Goal: Task Accomplishment & Management: Use online tool/utility

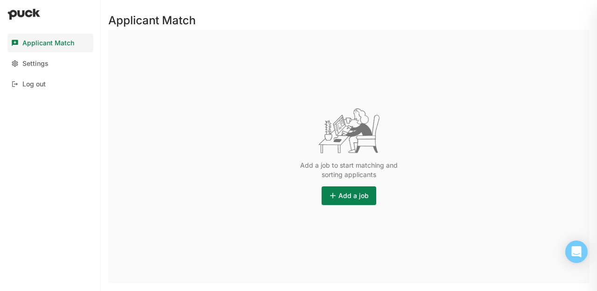
click at [341, 195] on button "Add a job" at bounding box center [349, 195] width 55 height 19
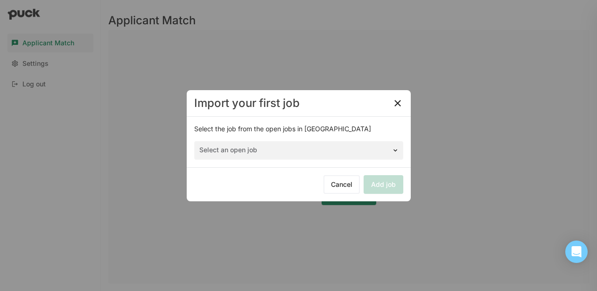
click at [323, 146] on div "Select an open job" at bounding box center [298, 150] width 209 height 19
click at [404, 149] on div "Select the job from the open jobs in [GEOGRAPHIC_DATA] Select an open job" at bounding box center [299, 142] width 224 height 50
click at [395, 149] on img at bounding box center [395, 150] width 7 height 7
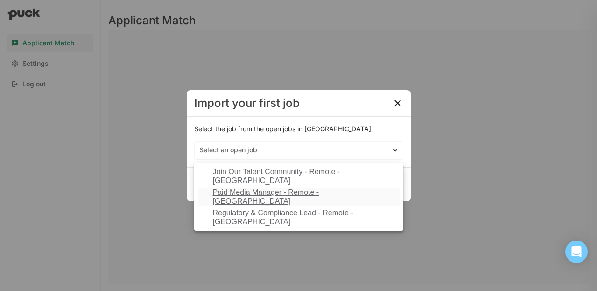
click at [360, 198] on div "Paid Media Manager - Remote - [GEOGRAPHIC_DATA]" at bounding box center [299, 197] width 202 height 19
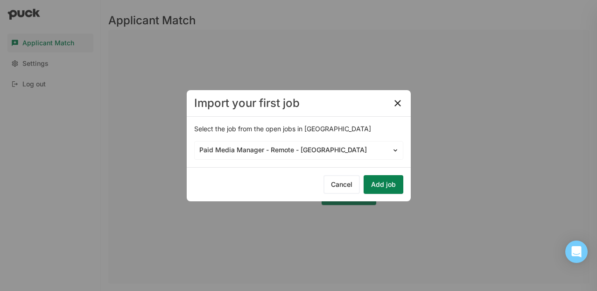
click at [383, 184] on button "Add job" at bounding box center [384, 184] width 40 height 19
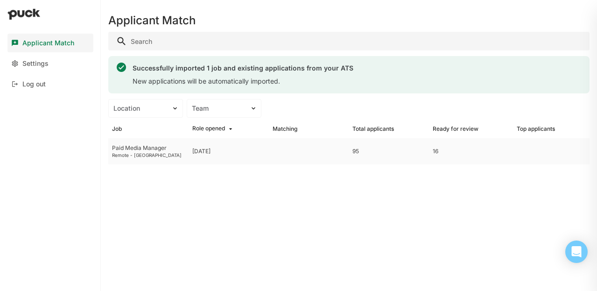
click at [179, 153] on div "Remote - [GEOGRAPHIC_DATA]" at bounding box center [148, 155] width 73 height 6
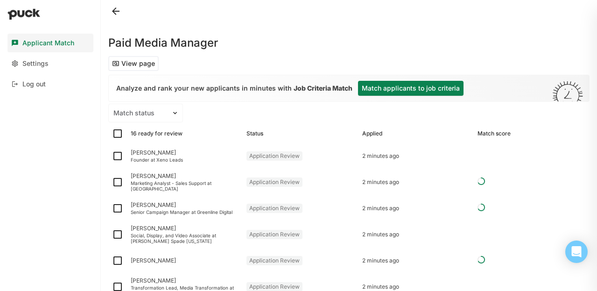
click at [410, 90] on button "Match applicants to job criteria" at bounding box center [411, 88] width 106 height 15
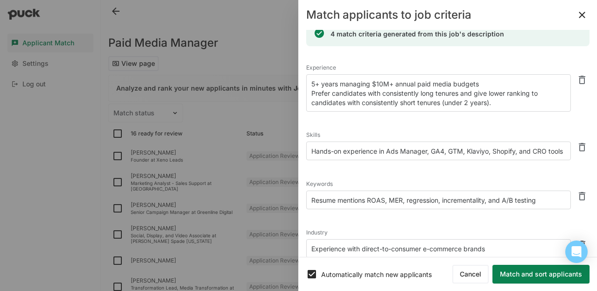
scroll to position [8, 0]
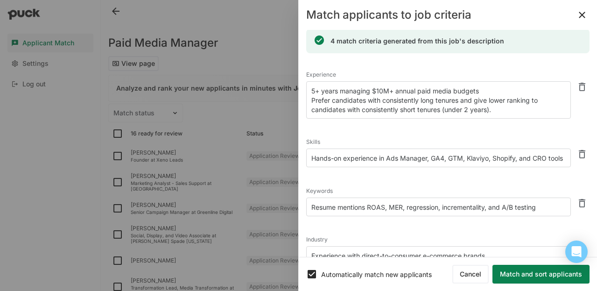
click at [369, 205] on textarea "Resume mentions ROAS, MER, regression, incrementality, and A/B testing" at bounding box center [438, 207] width 265 height 19
click at [494, 206] on textarea "Resume mentions CAC, LTV, ROAS, MER, regression, incrementality, and A/B testing" at bounding box center [438, 212] width 265 height 28
drag, startPoint x: 533, startPoint y: 207, endPoint x: 524, endPoint y: 208, distance: 9.4
click at [524, 208] on textarea "Resume mentions CAC, LTV, ROAS, MER, regression, incrementality, and A/B testing" at bounding box center [438, 212] width 265 height 28
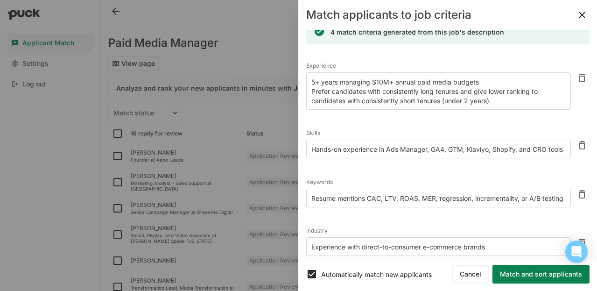
scroll to position [19, 0]
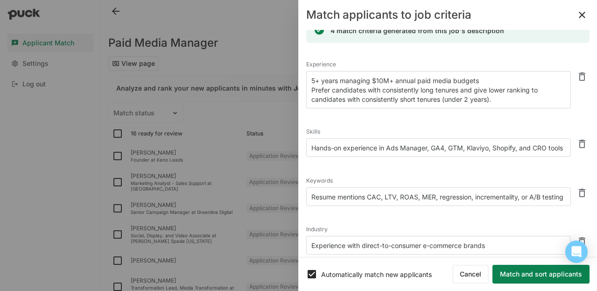
type textarea "Resume mentions CAC, LTV, ROAS, MER, regression, incrementality, or A/B testing"
click at [525, 277] on button "Match and sort applicants" at bounding box center [541, 274] width 97 height 19
